Goal: Transaction & Acquisition: Purchase product/service

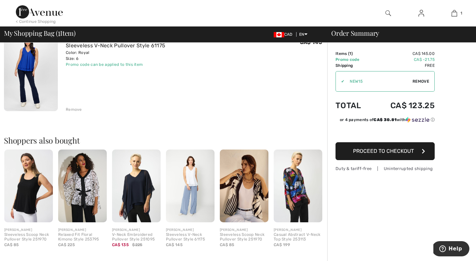
scroll to position [68, 0]
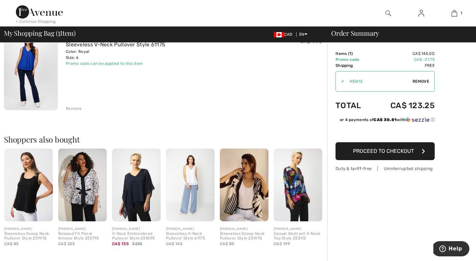
click at [190, 183] on img at bounding box center [190, 184] width 49 height 73
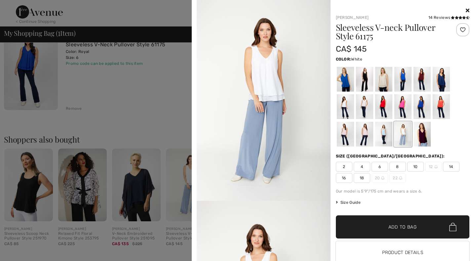
click at [380, 165] on span "6" at bounding box center [380, 167] width 17 height 10
click at [424, 132] on div at bounding box center [421, 134] width 17 height 25
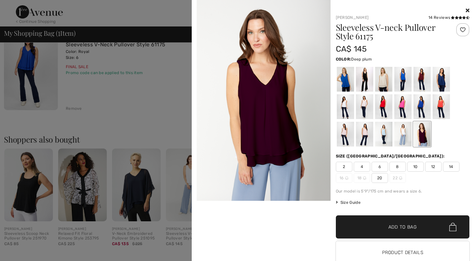
click at [381, 165] on span "6" at bounding box center [380, 167] width 17 height 10
click at [440, 108] on div at bounding box center [440, 106] width 17 height 25
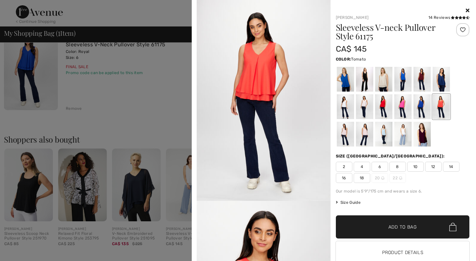
click at [381, 105] on div at bounding box center [383, 106] width 17 height 25
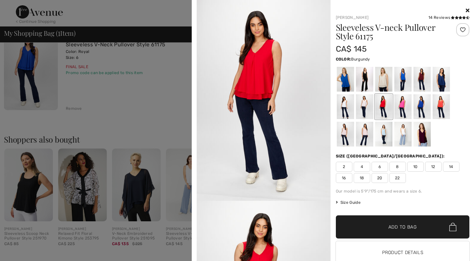
click at [420, 76] on div at bounding box center [421, 79] width 17 height 25
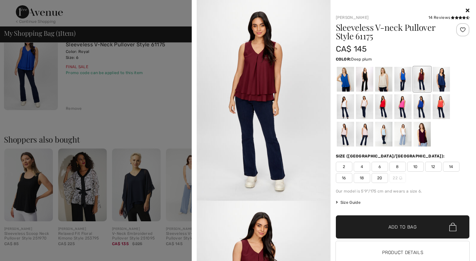
click at [422, 139] on div at bounding box center [421, 134] width 17 height 25
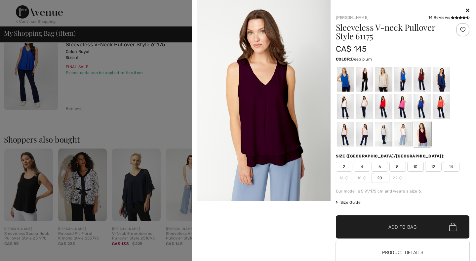
click at [380, 166] on span "6" at bounding box center [380, 167] width 17 height 10
click at [389, 229] on span "Add to Bag" at bounding box center [402, 227] width 28 height 7
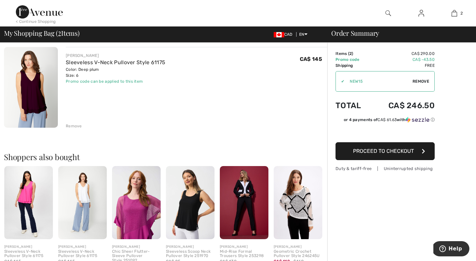
scroll to position [142, 0]
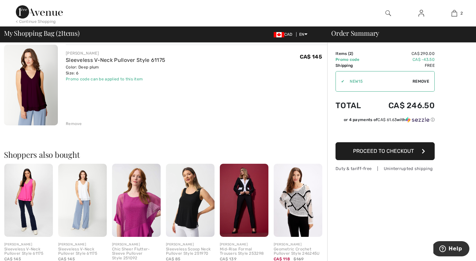
click at [28, 193] on img at bounding box center [28, 200] width 49 height 73
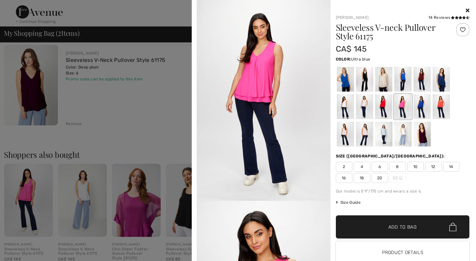
click at [344, 80] on div at bounding box center [345, 79] width 17 height 25
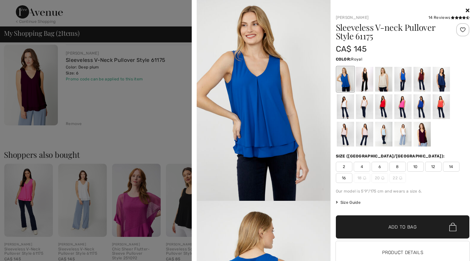
click at [420, 110] on div at bounding box center [421, 106] width 17 height 25
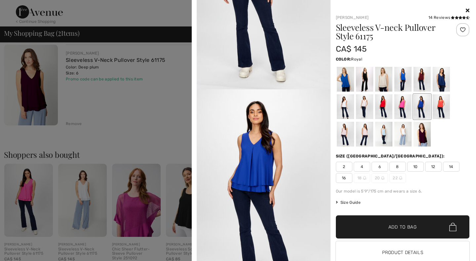
scroll to position [114, 0]
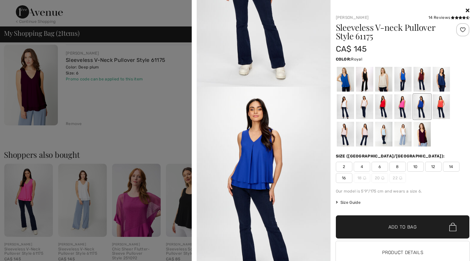
click at [268, 157] on img at bounding box center [264, 187] width 134 height 201
click at [346, 83] on div at bounding box center [345, 79] width 17 height 25
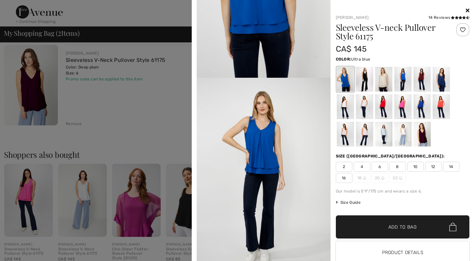
scroll to position [324, 0]
click at [385, 106] on div at bounding box center [383, 106] width 17 height 25
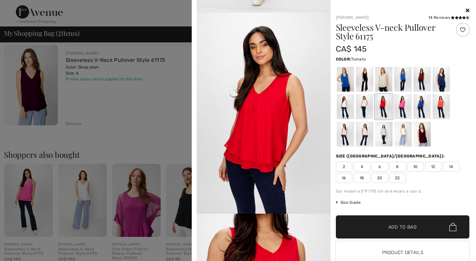
scroll to position [387, 0]
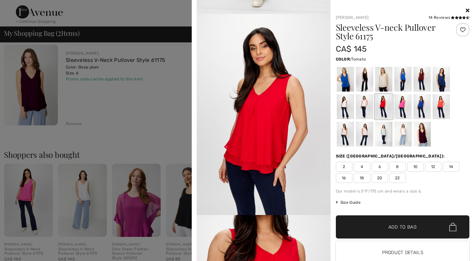
click at [153, 13] on div at bounding box center [238, 130] width 476 height 261
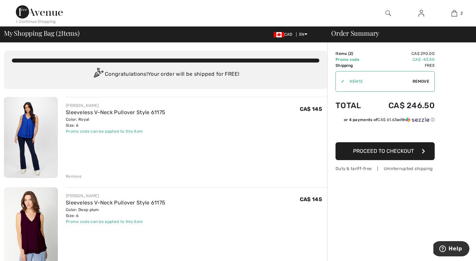
scroll to position [0, 0]
click at [43, 20] on div "< Continue Shopping" at bounding box center [36, 22] width 40 height 6
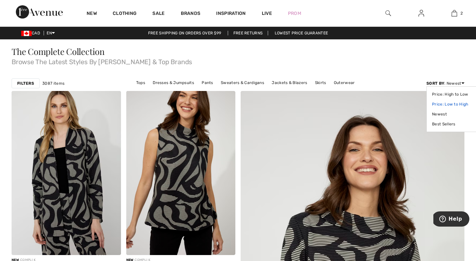
click at [453, 103] on link "Price: Low to High" at bounding box center [453, 104] width 42 height 10
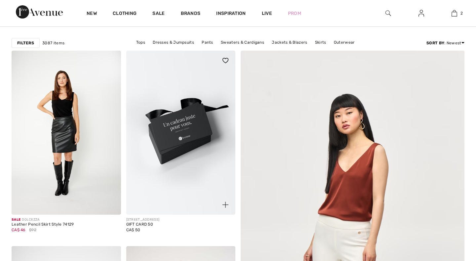
checkbox input "true"
